Goal: Navigation & Orientation: Find specific page/section

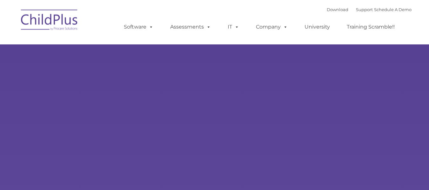
type input ""
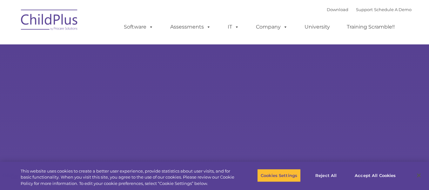
select select "MEDIUM"
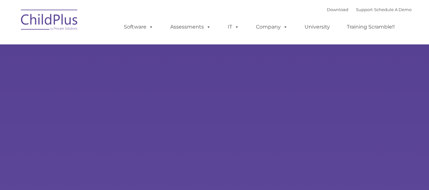
type input ""
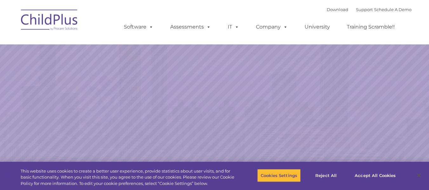
select select "MEDIUM"
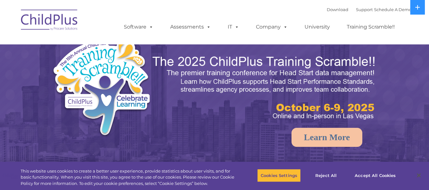
select select "MEDIUM"
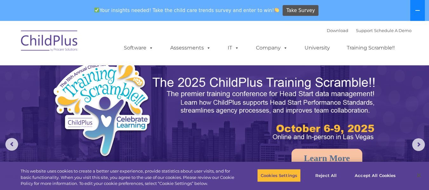
click at [419, 8] on button at bounding box center [417, 10] width 15 height 21
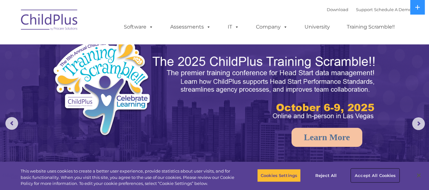
click at [381, 172] on button "Accept All Cookies" at bounding box center [375, 175] width 48 height 13
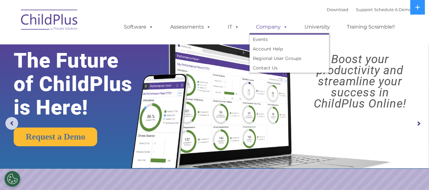
click at [259, 29] on link "Company" at bounding box center [272, 27] width 44 height 13
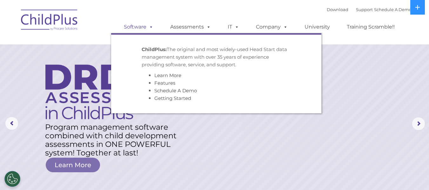
click at [143, 26] on link "Software" at bounding box center [139, 27] width 42 height 13
